Goal: Task Accomplishment & Management: Manage account settings

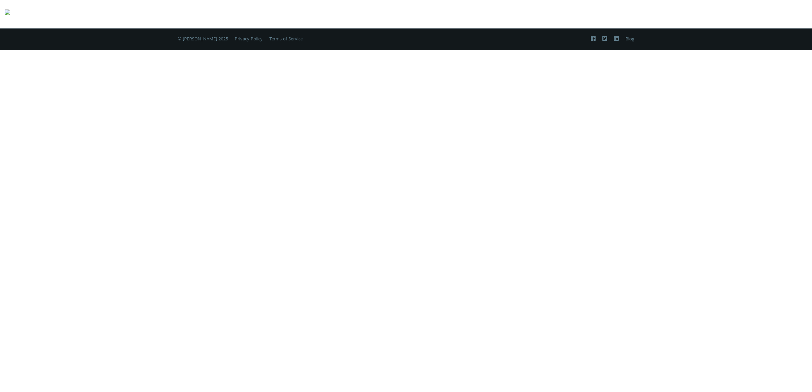
click at [10, 14] on img at bounding box center [7, 14] width 5 height 14
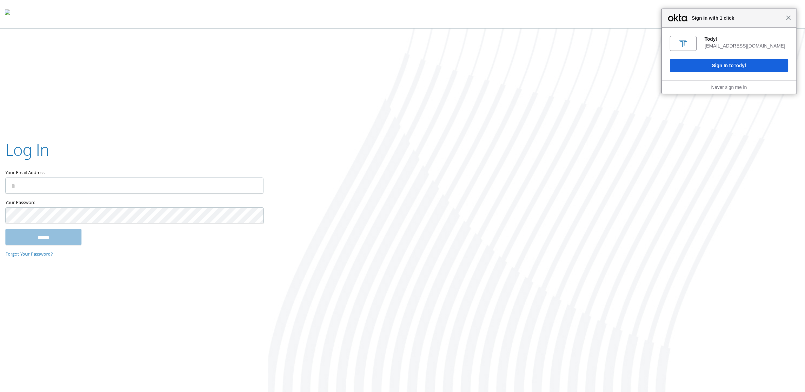
click at [792, 19] on span "Close" at bounding box center [788, 17] width 5 height 5
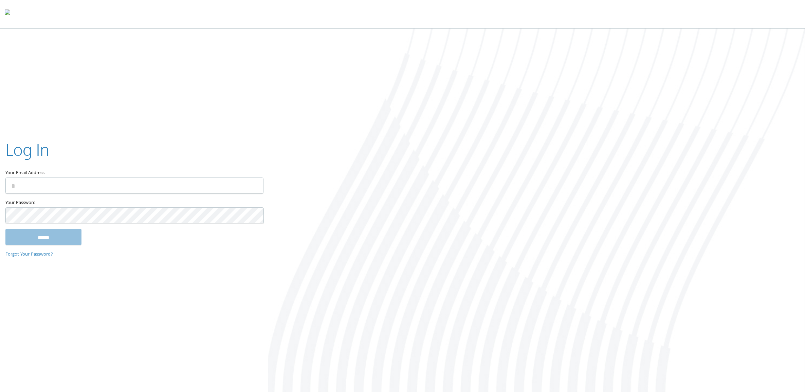
type input "**********"
click at [49, 234] on input "******" at bounding box center [43, 237] width 76 height 16
